Goal: Find specific page/section: Find specific page/section

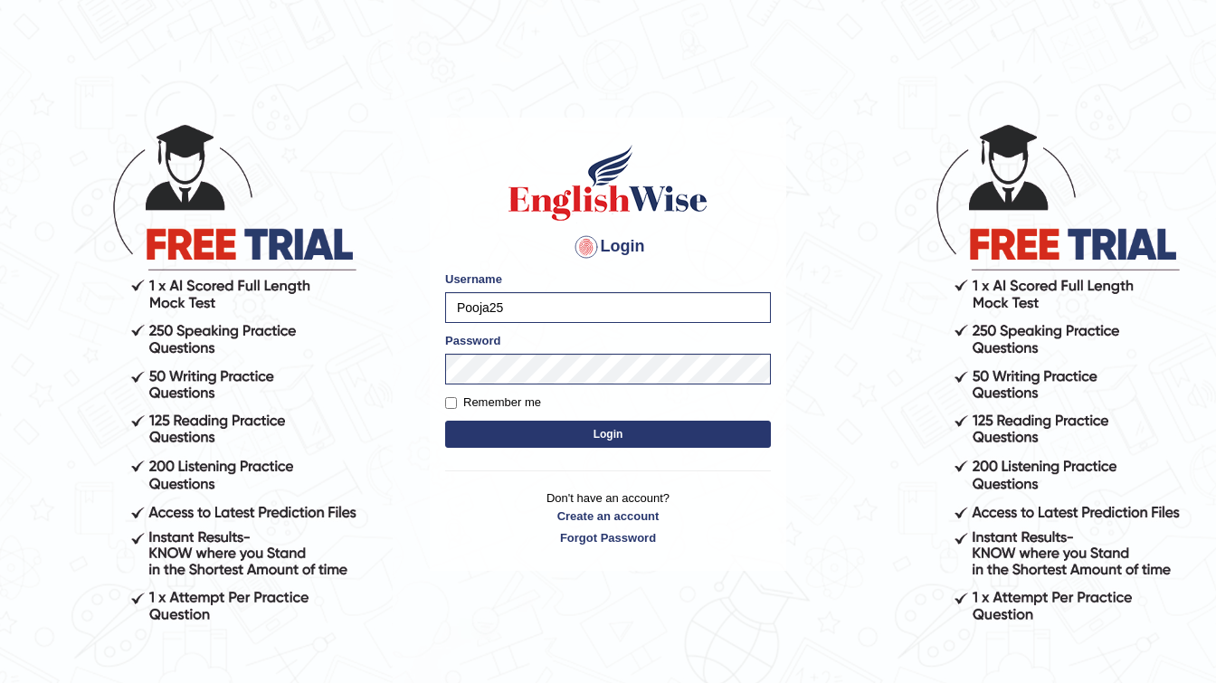
click at [546, 437] on button "Login" at bounding box center [608, 434] width 326 height 27
click at [590, 433] on button "Login" at bounding box center [608, 434] width 326 height 27
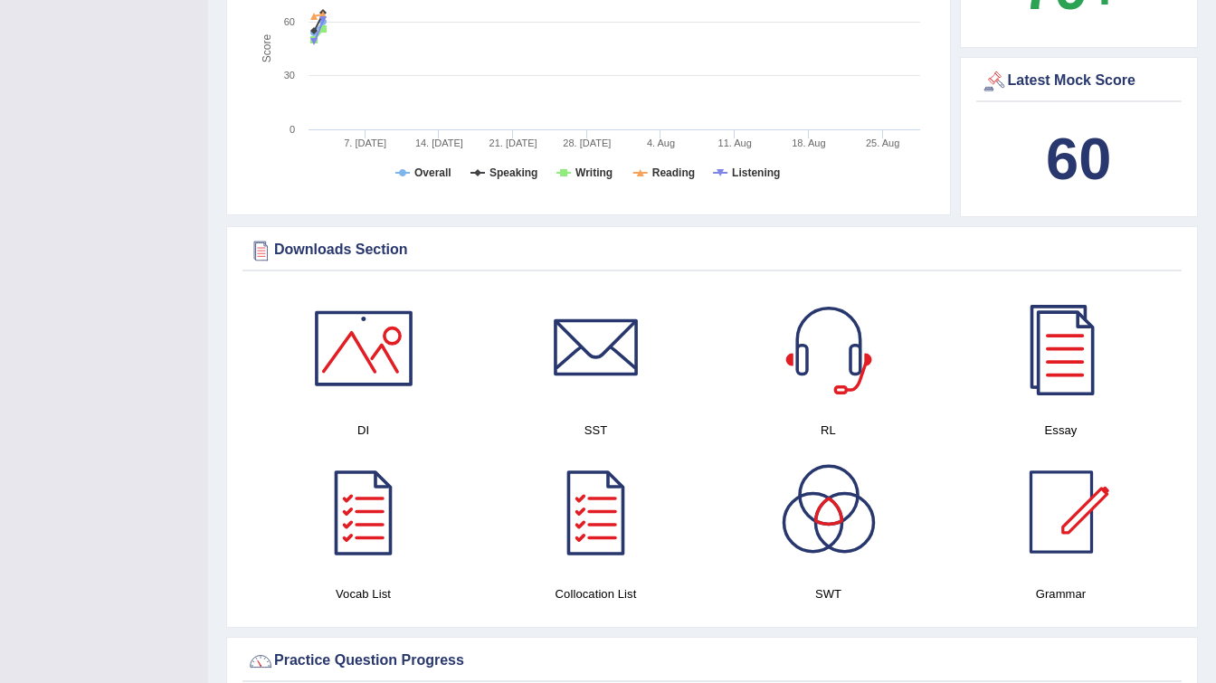
scroll to position [687, 0]
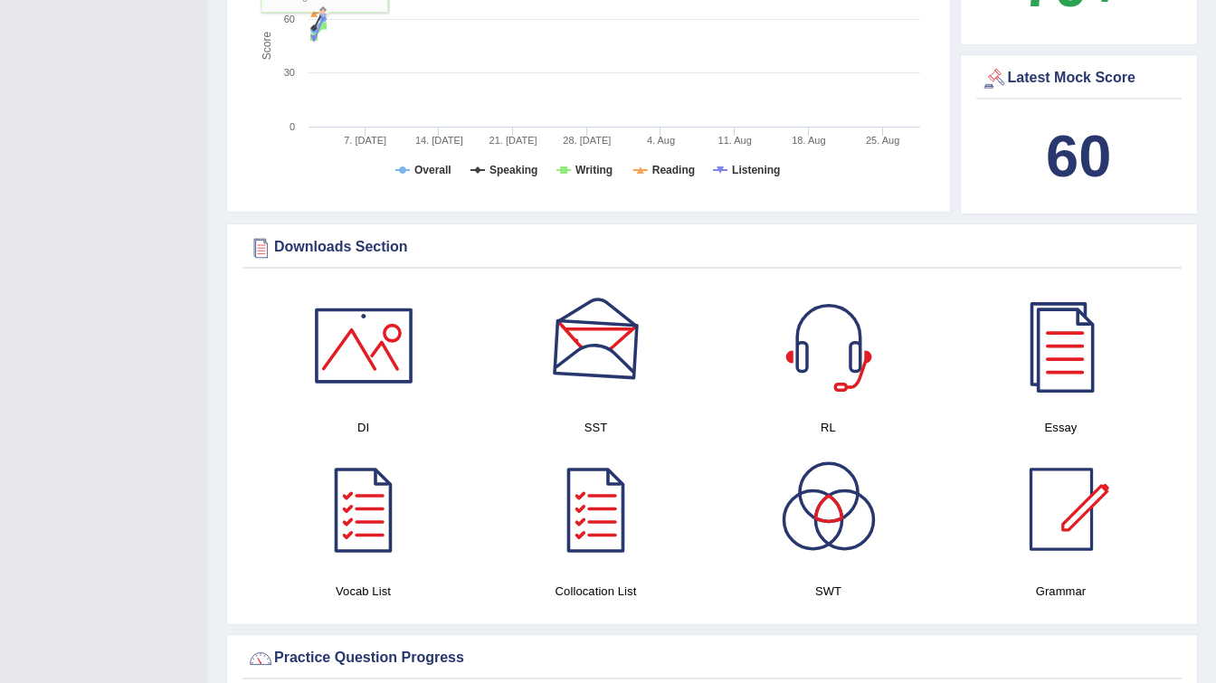
click at [574, 364] on div at bounding box center [596, 345] width 127 height 127
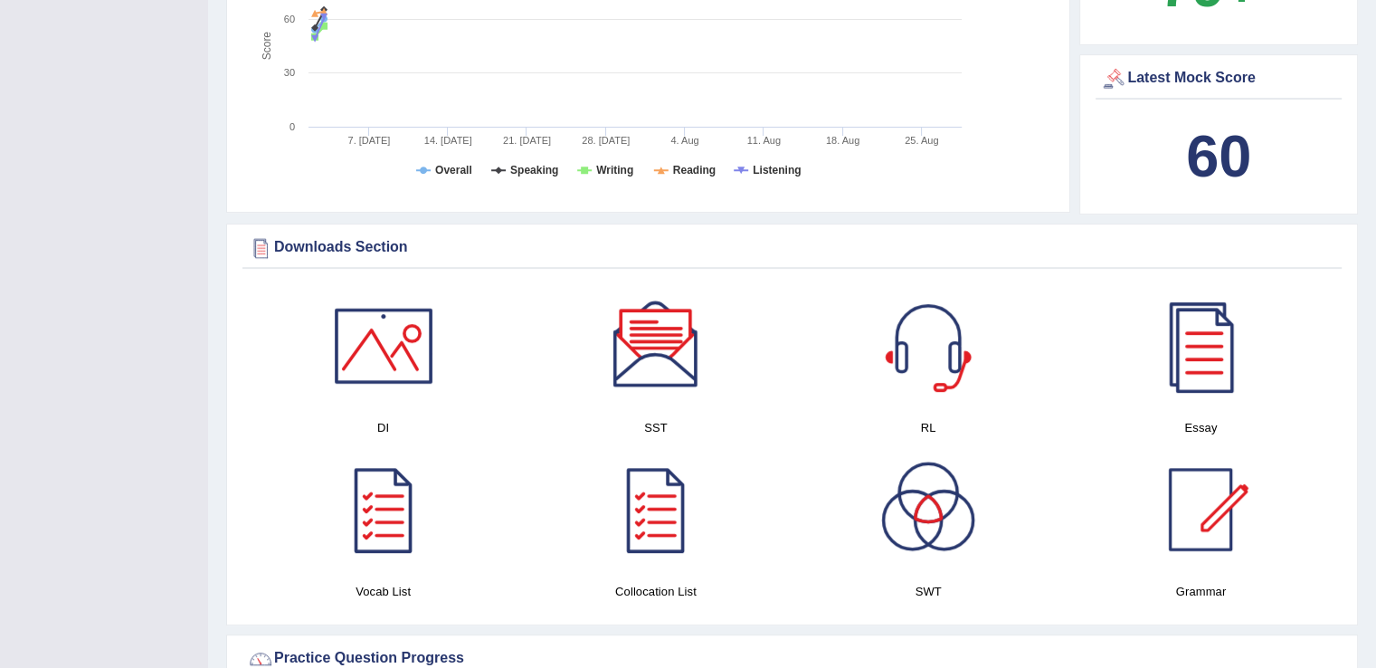
scroll to position [115, 0]
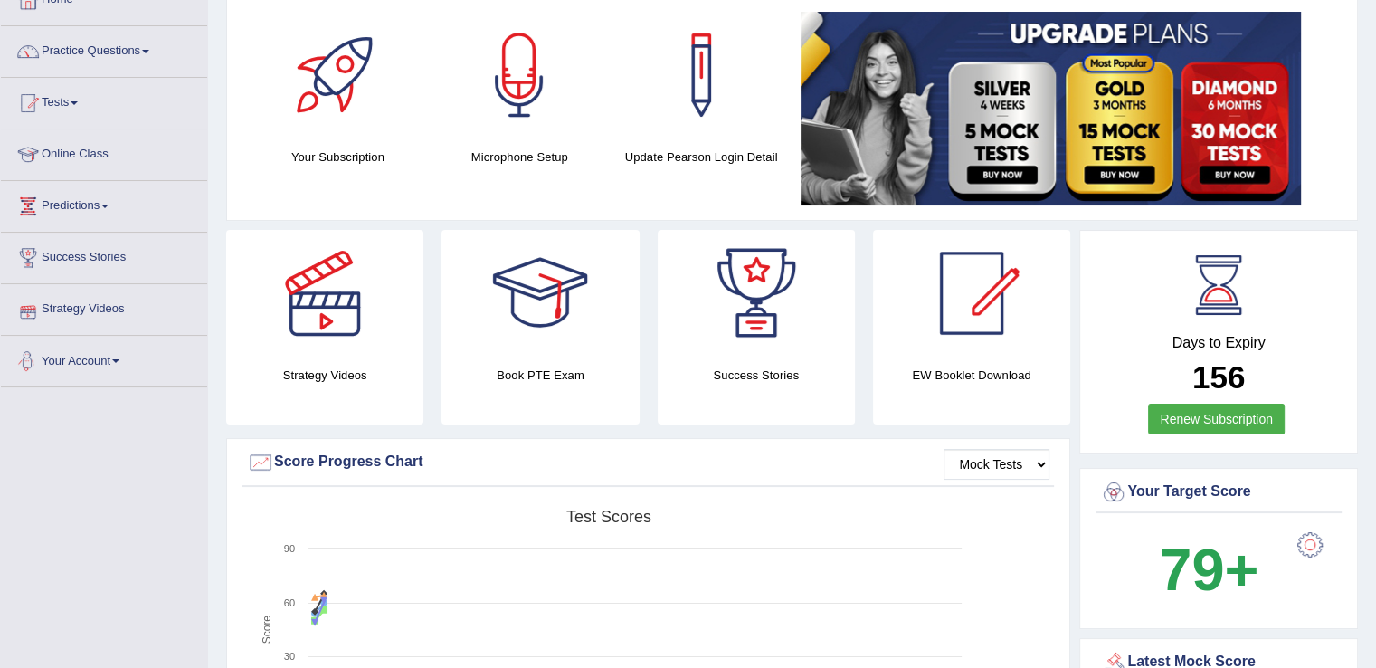
click at [82, 307] on link "Strategy Videos" at bounding box center [104, 306] width 206 height 45
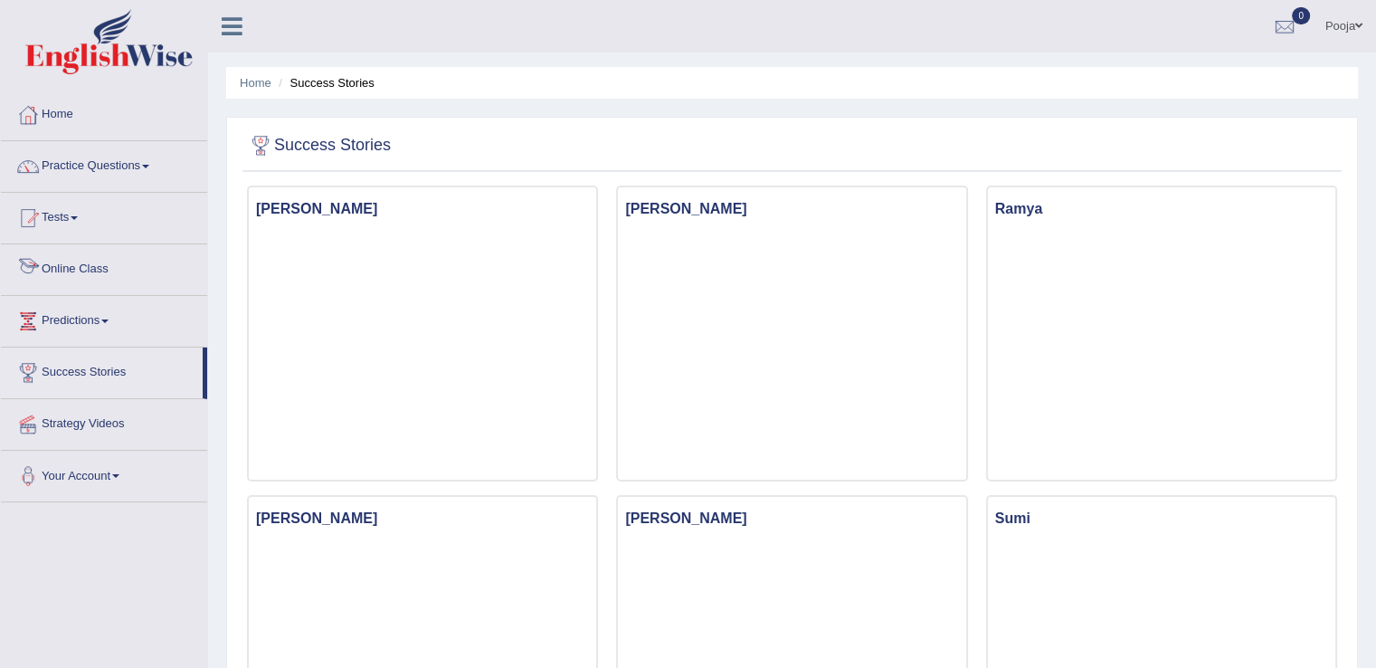
click at [77, 278] on link "Online Class" at bounding box center [104, 266] width 206 height 45
click at [85, 276] on link "Online Class" at bounding box center [102, 266] width 202 height 45
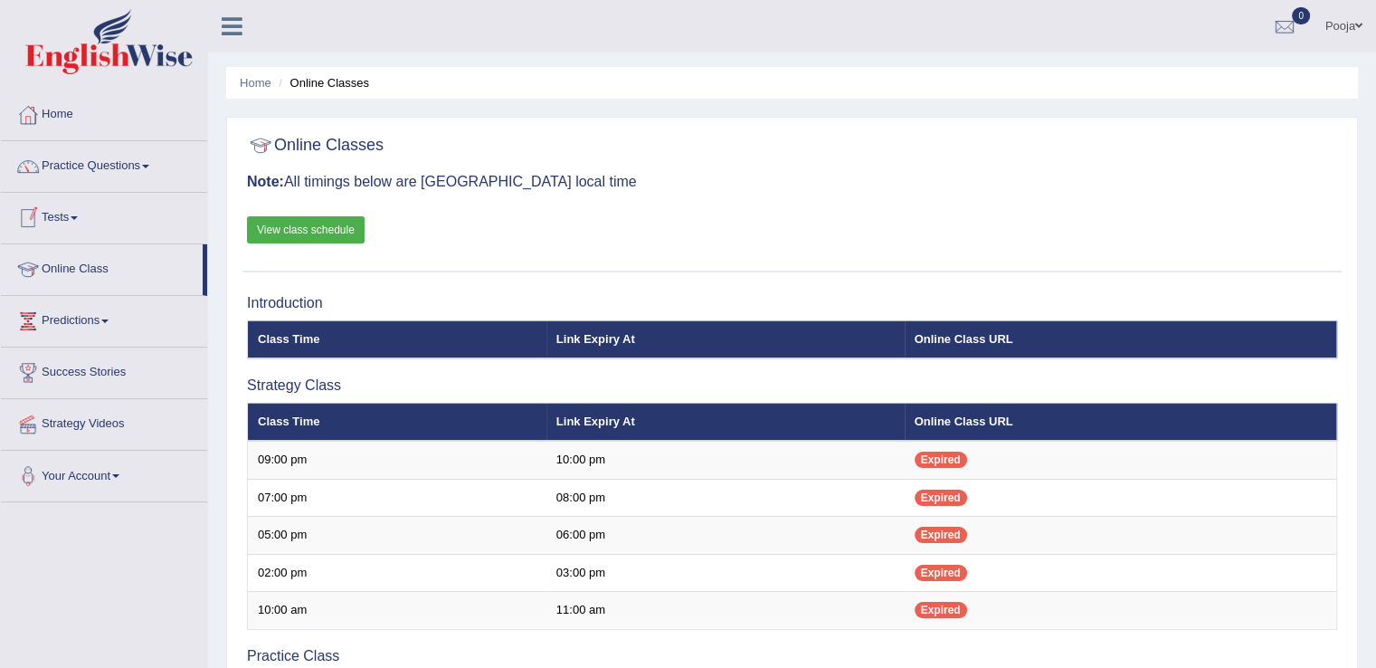
click at [282, 223] on link "View class schedule" at bounding box center [306, 229] width 118 height 27
